Goal: Check status: Check status

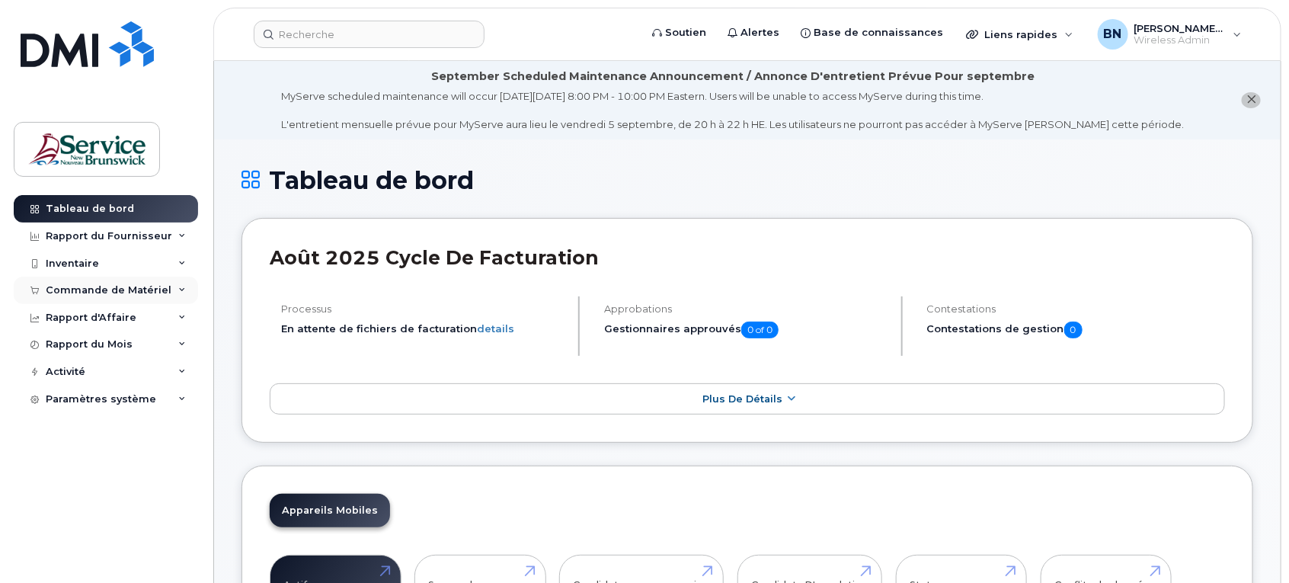
click at [93, 282] on div "Commande de Matériel" at bounding box center [106, 290] width 184 height 27
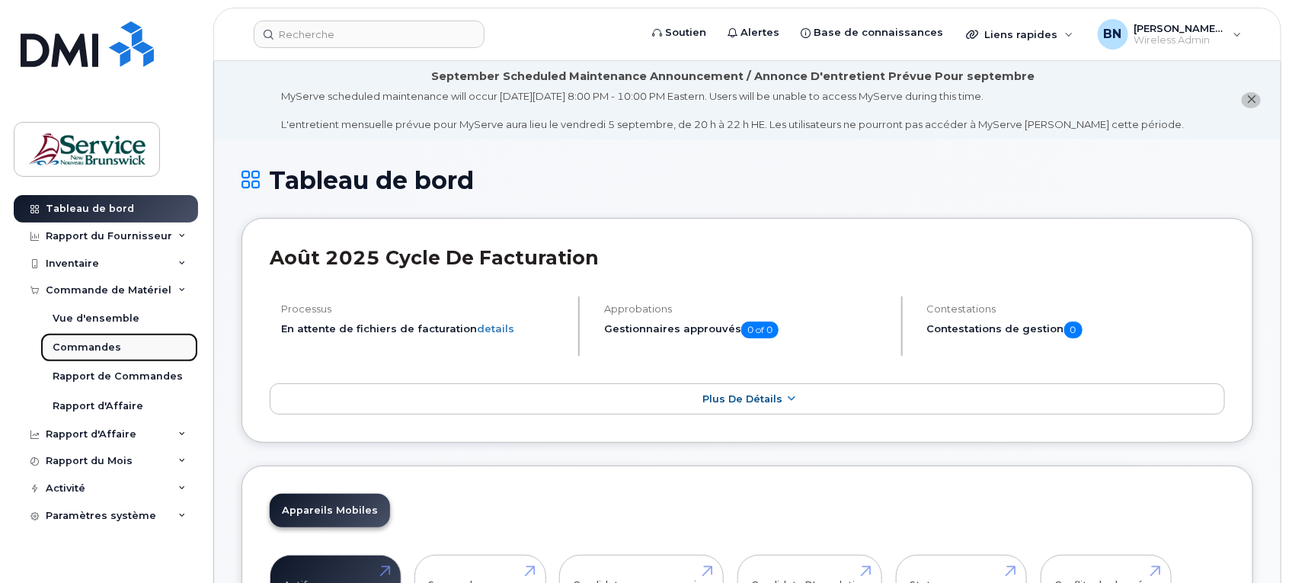
click at [97, 345] on div "Commandes" at bounding box center [87, 348] width 69 height 14
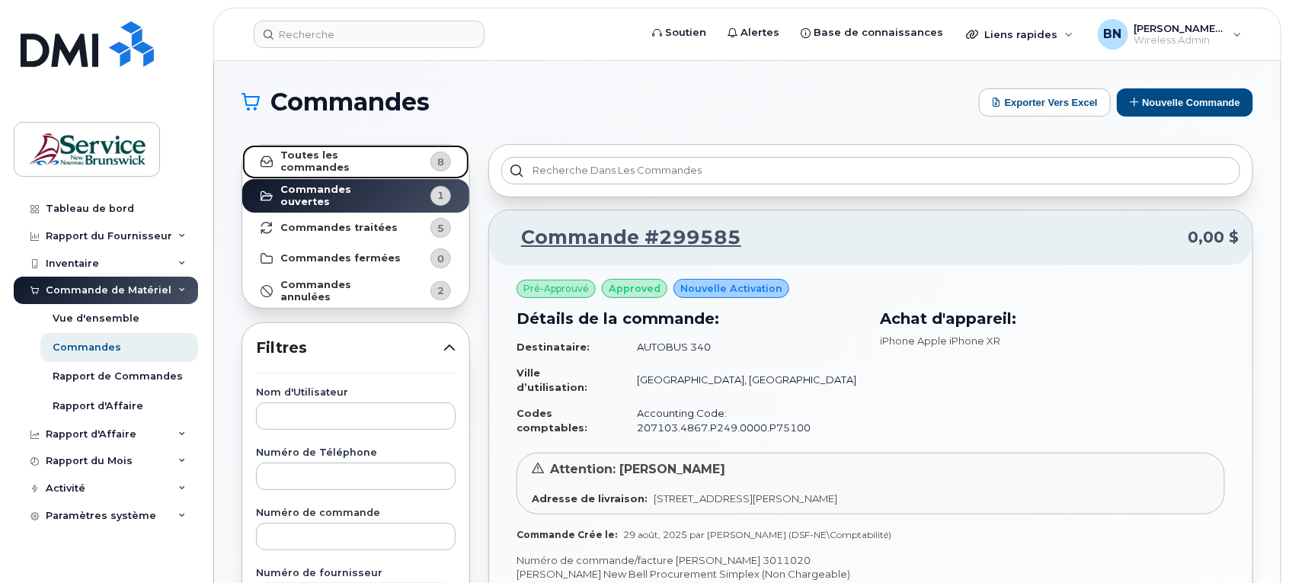
click at [389, 161] on strong "Toutes les commandes" at bounding box center [340, 161] width 121 height 24
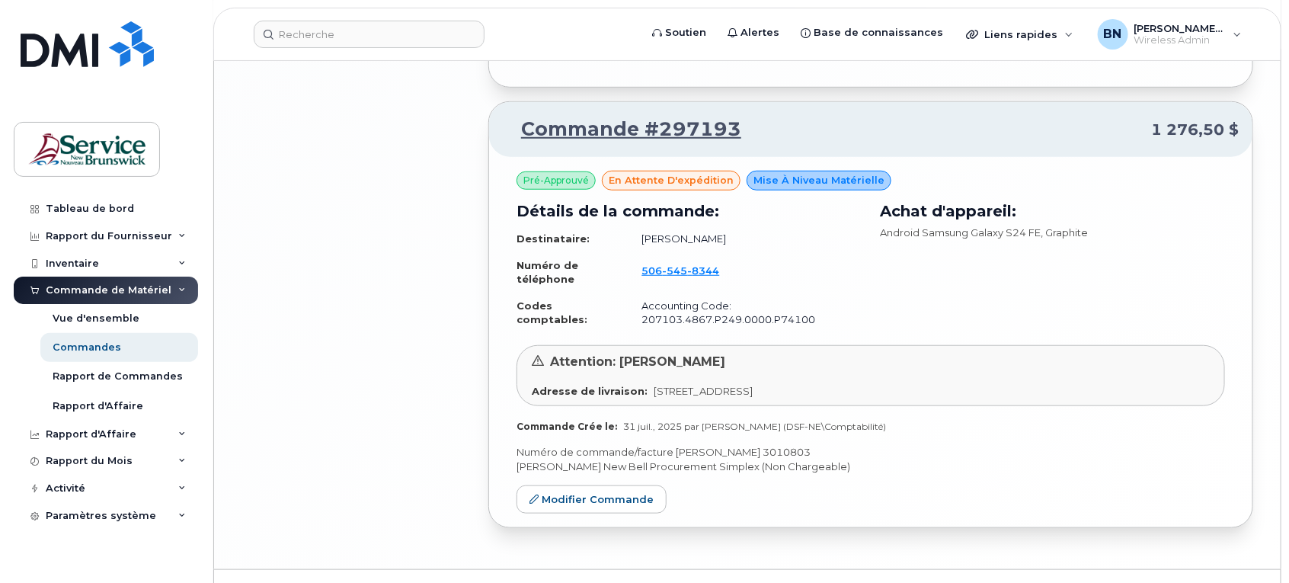
scroll to position [3042, 0]
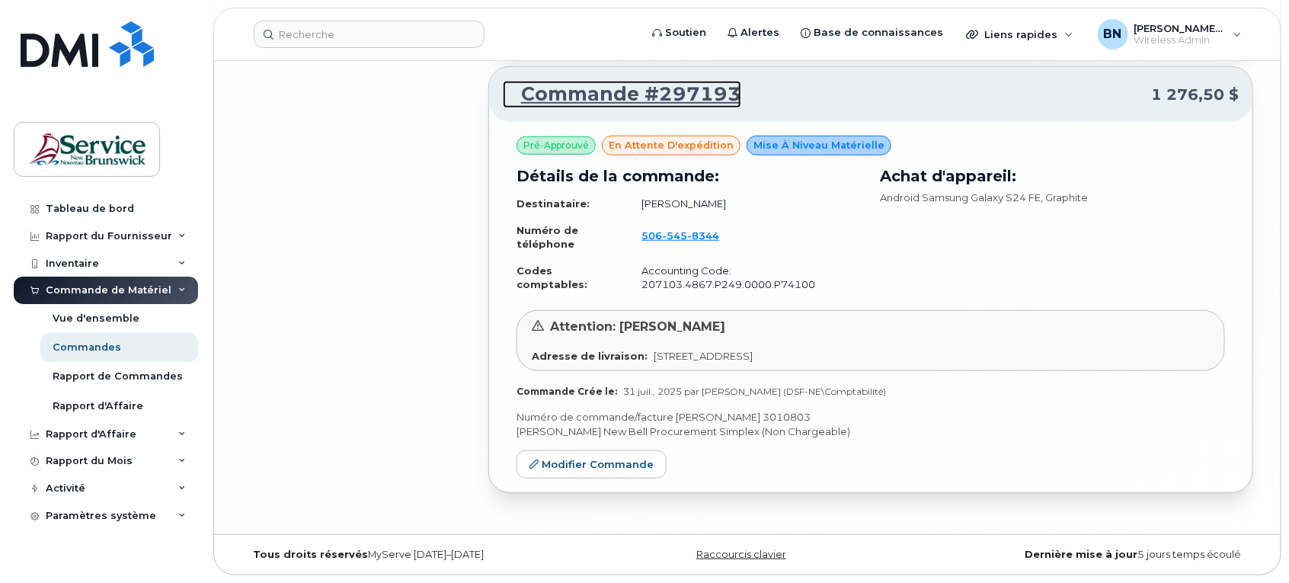
click at [716, 88] on link "Commande #297193" at bounding box center [622, 94] width 239 height 27
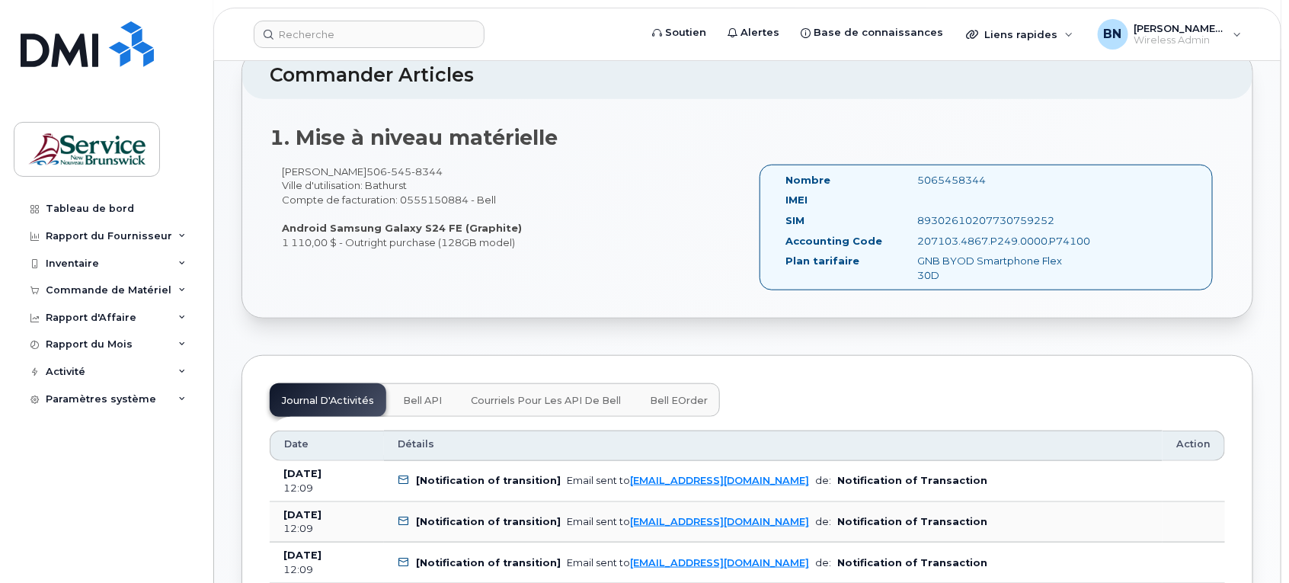
scroll to position [667, 0]
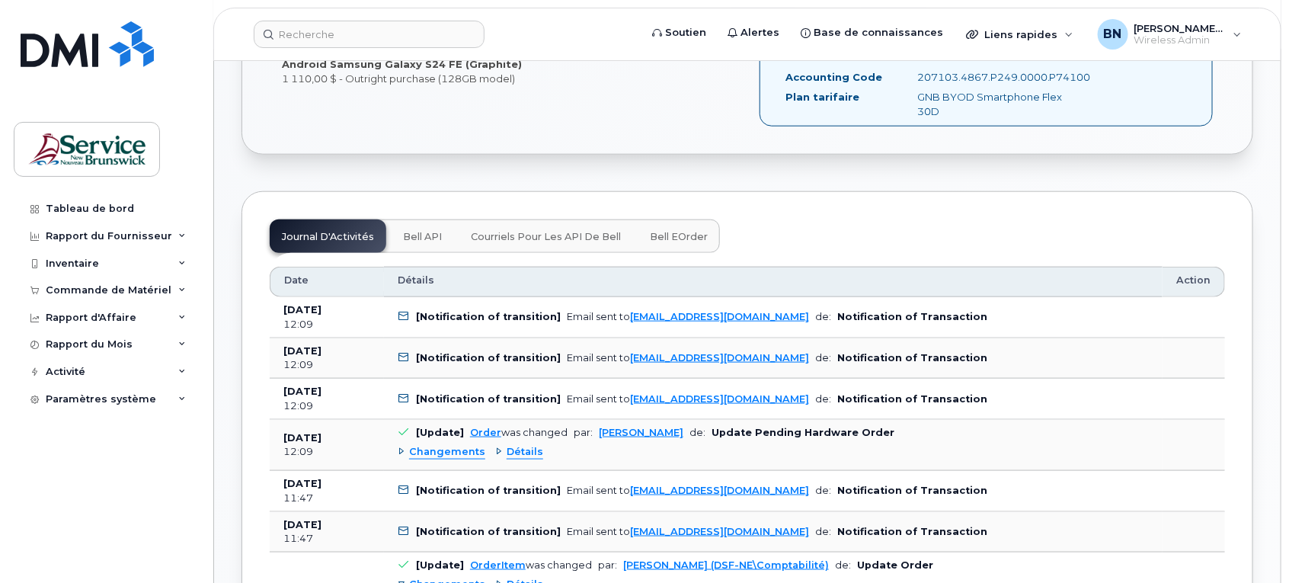
click at [402, 319] on icon at bounding box center [404, 317] width 10 height 10
click at [290, 328] on div "12:09" at bounding box center [326, 325] width 87 height 14
drag, startPoint x: 290, startPoint y: 328, endPoint x: 448, endPoint y: 315, distance: 158.3
click at [448, 315] on b "[Notification of transition]" at bounding box center [488, 316] width 145 height 11
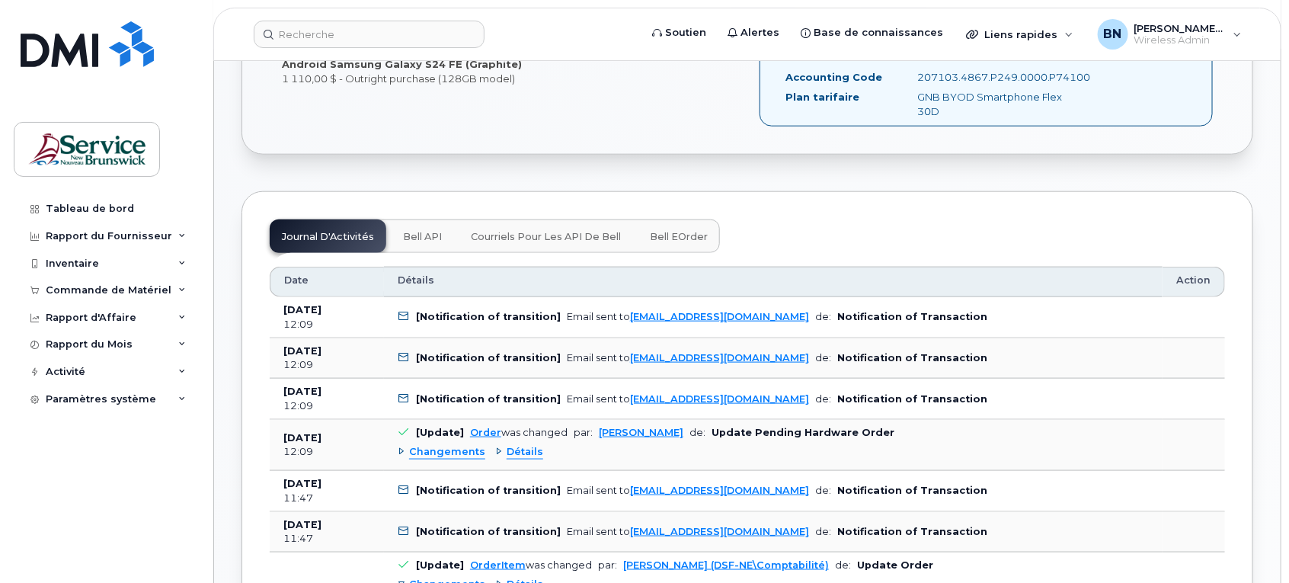
click at [976, 309] on td "[Notification of transition] Email sent to [EMAIL_ADDRESS][DOMAIN_NAME] de: Not…" at bounding box center [773, 317] width 779 height 41
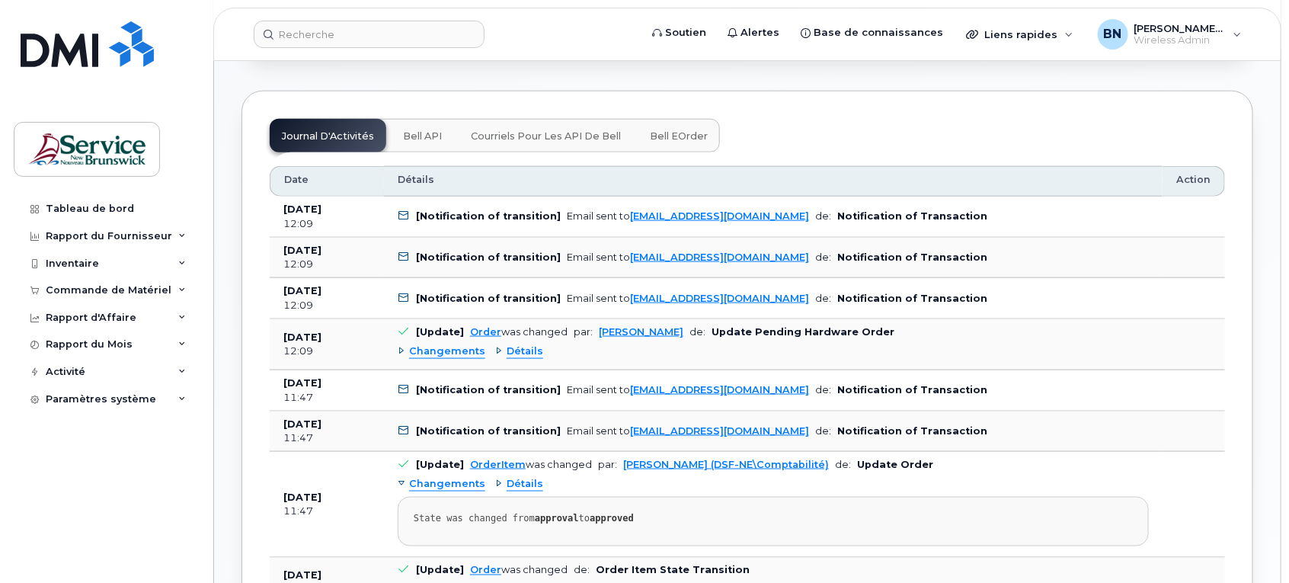
scroll to position [762, 0]
